Goal: Transaction & Acquisition: Purchase product/service

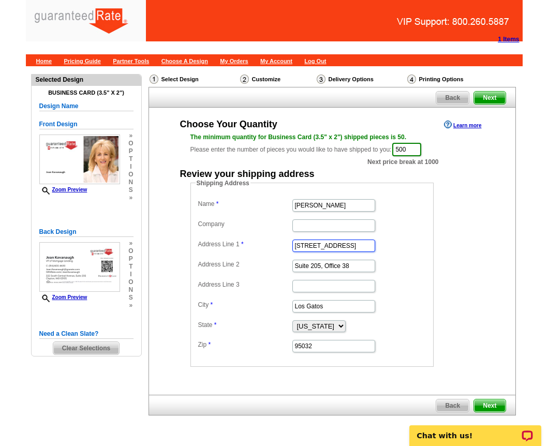
click at [316, 242] on input "[STREET_ADDRESS]" at bounding box center [333, 245] width 83 height 12
paste input "22 [PERSON_NAME] r"
type input "[STREET_ADDRESS][PERSON_NAME]"
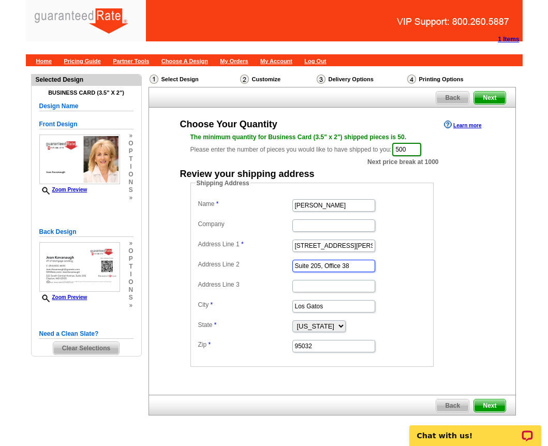
click at [318, 266] on input "Suite 205, Office 38" at bounding box center [333, 266] width 83 height 12
click at [310, 248] on input "[STREET_ADDRESS][PERSON_NAME]" at bounding box center [333, 245] width 83 height 12
click at [342, 245] on input "[STREET_ADDRESS][PERSON_NAME]" at bounding box center [333, 245] width 83 height 12
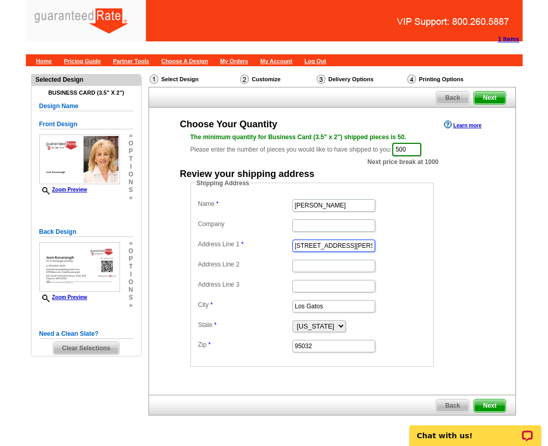
type input "[STREET_ADDRESS][PERSON_NAME]"
click at [326, 307] on input "Los Gatos" at bounding box center [333, 306] width 83 height 12
type input "[GEOGRAPHIC_DATA][PERSON_NAME]"
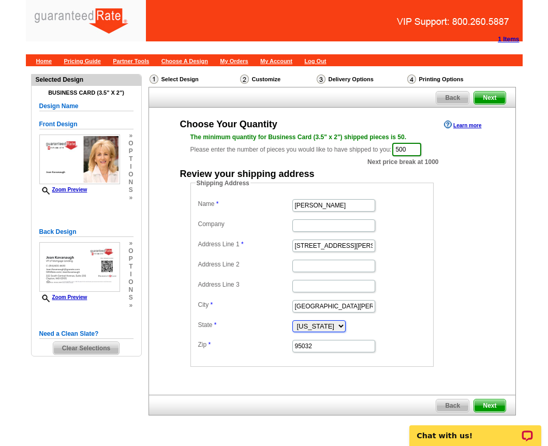
click at [330, 324] on select "[US_STATE] [US_STATE] [US_STATE] [US_STATE] [US_STATE] [US_STATE] [US_STATE] [U…" at bounding box center [318, 326] width 53 height 12
select select "MO"
click at [292, 320] on select "[US_STATE] [US_STATE] [US_STATE] [US_STATE] [US_STATE] [US_STATE] [US_STATE] [U…" at bounding box center [318, 326] width 53 height 12
click at [318, 347] on input "95032" at bounding box center [333, 346] width 83 height 12
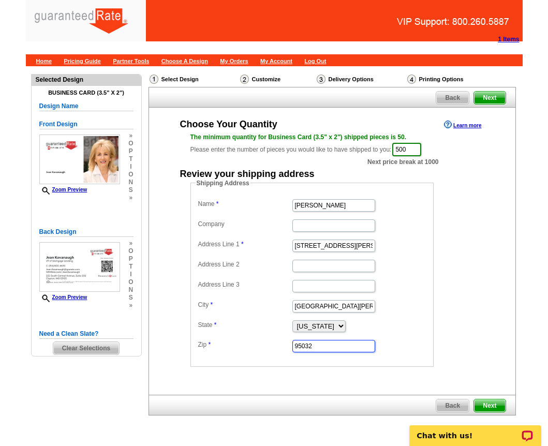
click at [318, 347] on input "95032" at bounding box center [333, 346] width 83 height 12
type input "63141"
click at [240, 361] on fieldset "Shipping Address Name [PERSON_NAME] Company Address Line 1 [STREET_ADDRESS][PER…" at bounding box center [311, 272] width 243 height 188
click at [156, 295] on div "Choose Your Quantity Learn more The minimum quantity for Business Card (3.5" x …" at bounding box center [332, 242] width 366 height 249
click at [382, 384] on div "Choose Your Quantity Learn more The minimum quantity for Business Card (3.5" x …" at bounding box center [331, 251] width 367 height 287
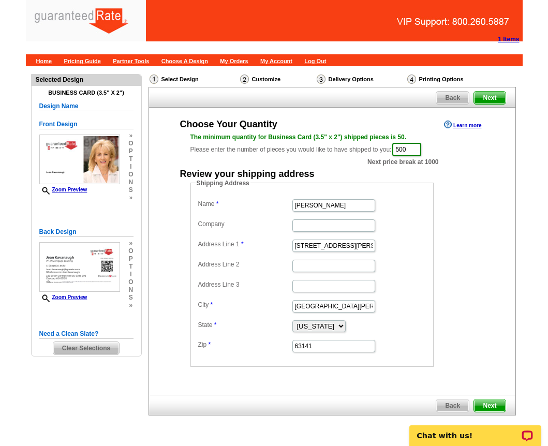
click at [492, 408] on span "Next" at bounding box center [489, 405] width 31 height 12
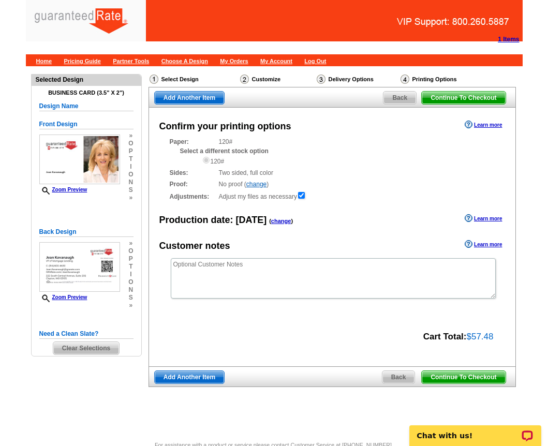
click at [463, 379] on span "Continue To Checkout" at bounding box center [463, 377] width 83 height 12
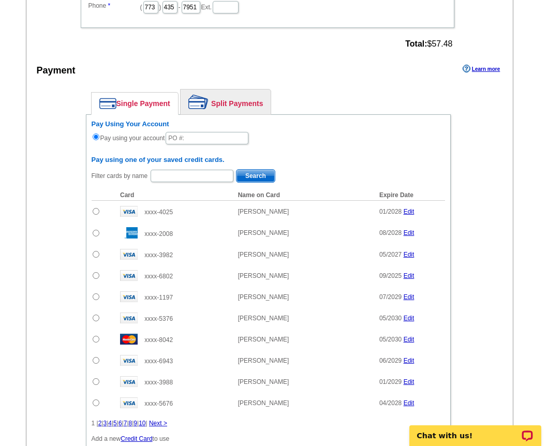
scroll to position [589, 0]
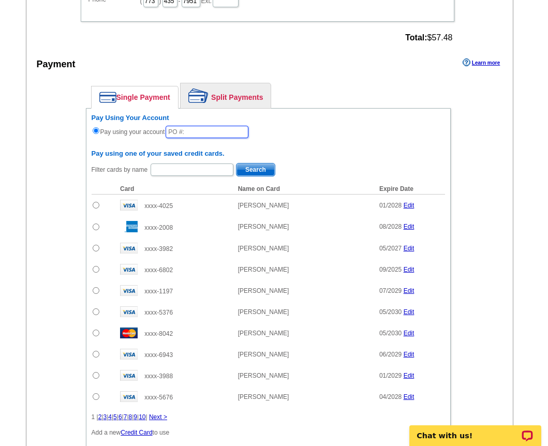
click at [195, 128] on input "text" at bounding box center [206, 132] width 83 height 12
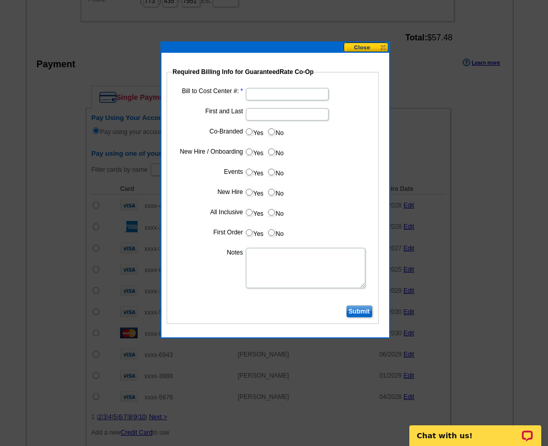
type input "0825_0148_JF"
click at [260, 92] on input "Bill to Cost Center #:" at bounding box center [287, 94] width 83 height 12
click at [260, 116] on input "First and Last" at bounding box center [287, 114] width 83 height 12
type input "Jean Kav"
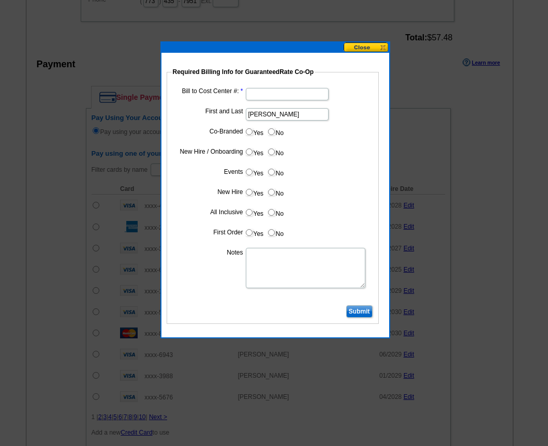
click at [263, 91] on input "Bill to Cost Center #:" at bounding box center [287, 94] width 83 height 12
type input "16311"
click at [272, 111] on input "Jean Kav" at bounding box center [287, 114] width 83 height 12
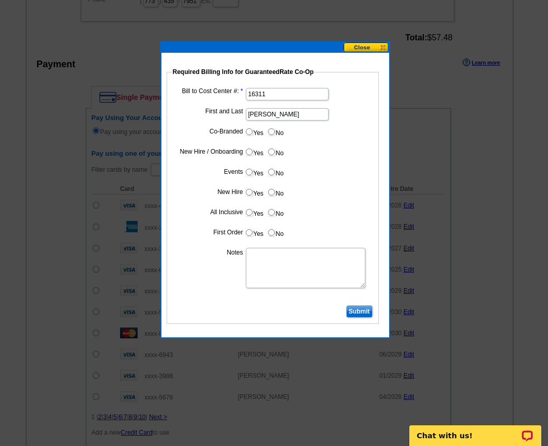
paste input "anaugh"
type input "[PERSON_NAME]"
click at [189, 279] on dd at bounding box center [273, 268] width 202 height 42
click at [203, 294] on dt at bounding box center [273, 297] width 202 height 9
click at [354, 308] on input "Submit" at bounding box center [359, 311] width 26 height 12
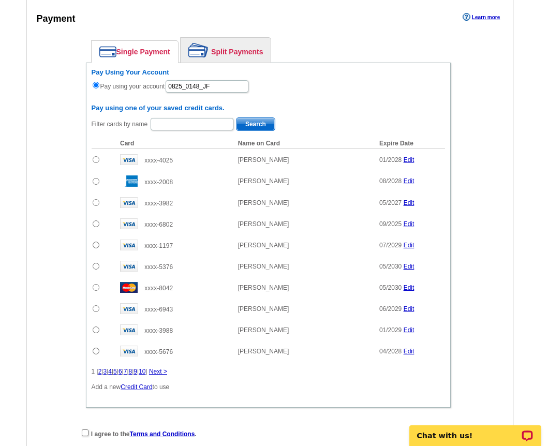
scroll to position [630, 0]
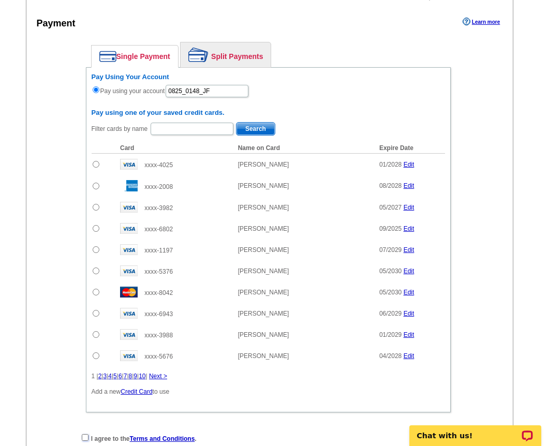
click at [83, 438] on input "checkbox" at bounding box center [85, 437] width 7 height 7
checkbox input "true"
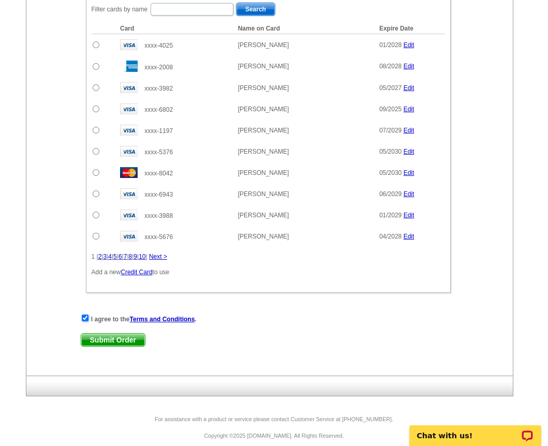
scroll to position [760, 0]
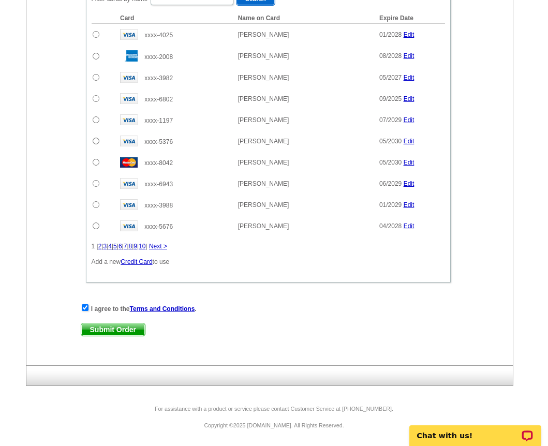
click at [118, 326] on span "Submit Order" at bounding box center [113, 329] width 64 height 12
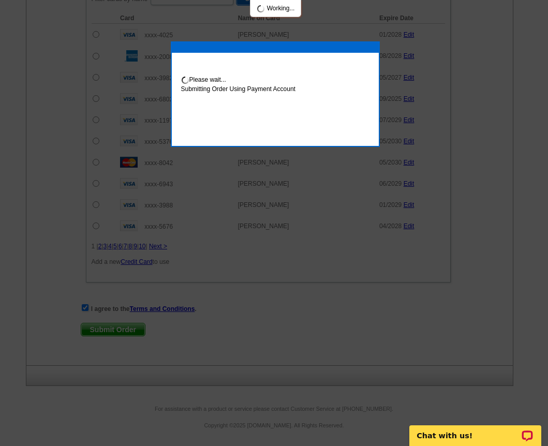
scroll to position [812, 0]
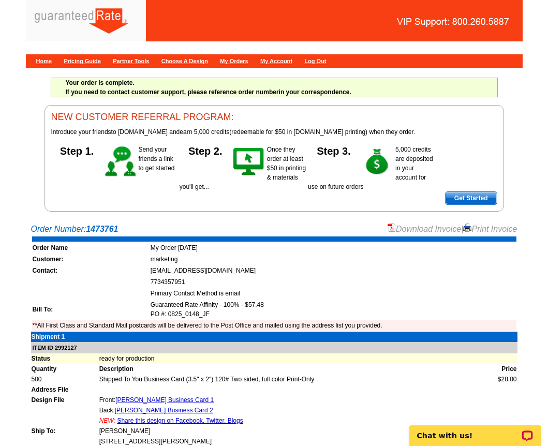
click at [405, 224] on link "Download Invoice" at bounding box center [423, 228] width 73 height 9
